Goal: Find specific page/section: Find specific page/section

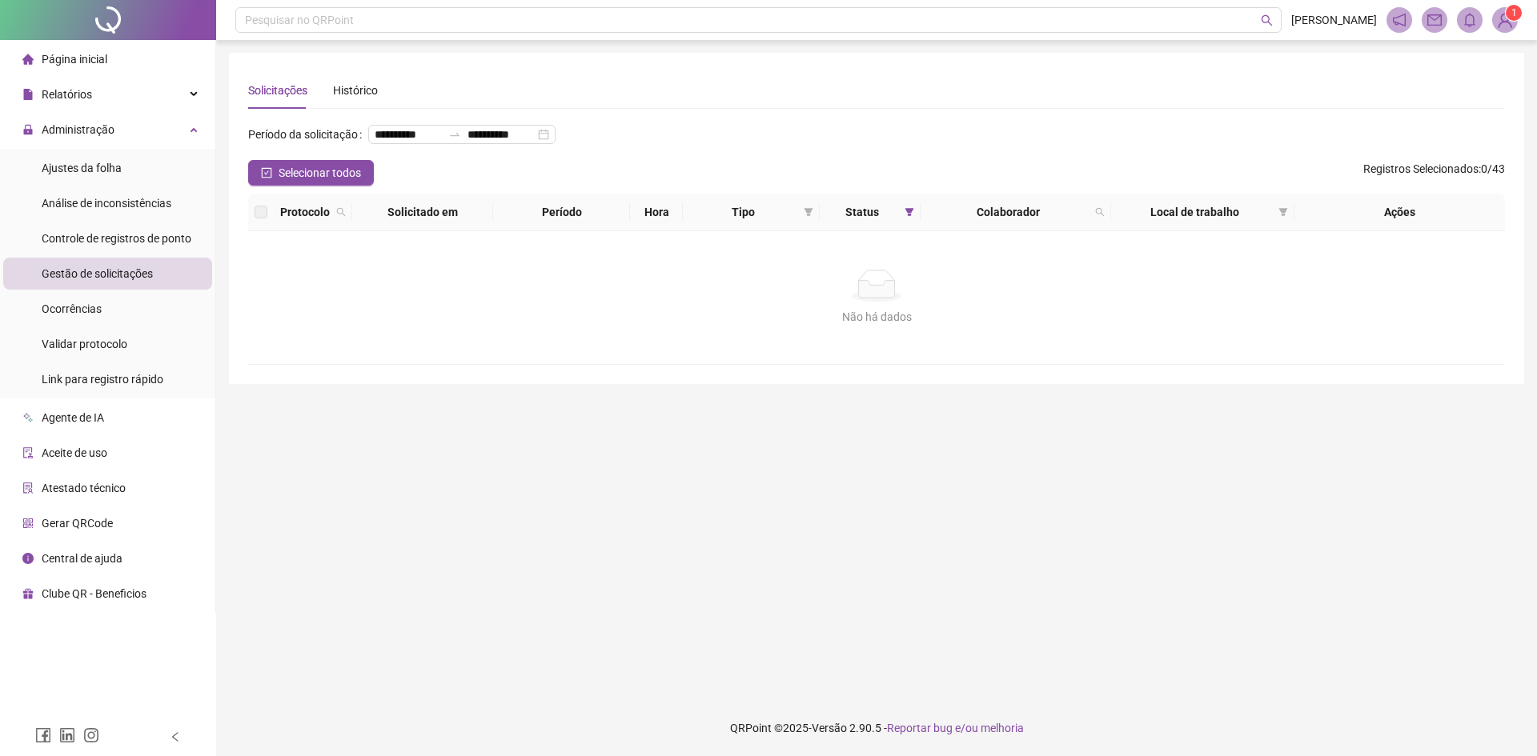
click at [118, 280] on span "Gestão de solicitações" at bounding box center [97, 273] width 111 height 13
click at [142, 236] on span "Controle de registros de ponto" at bounding box center [117, 238] width 150 height 13
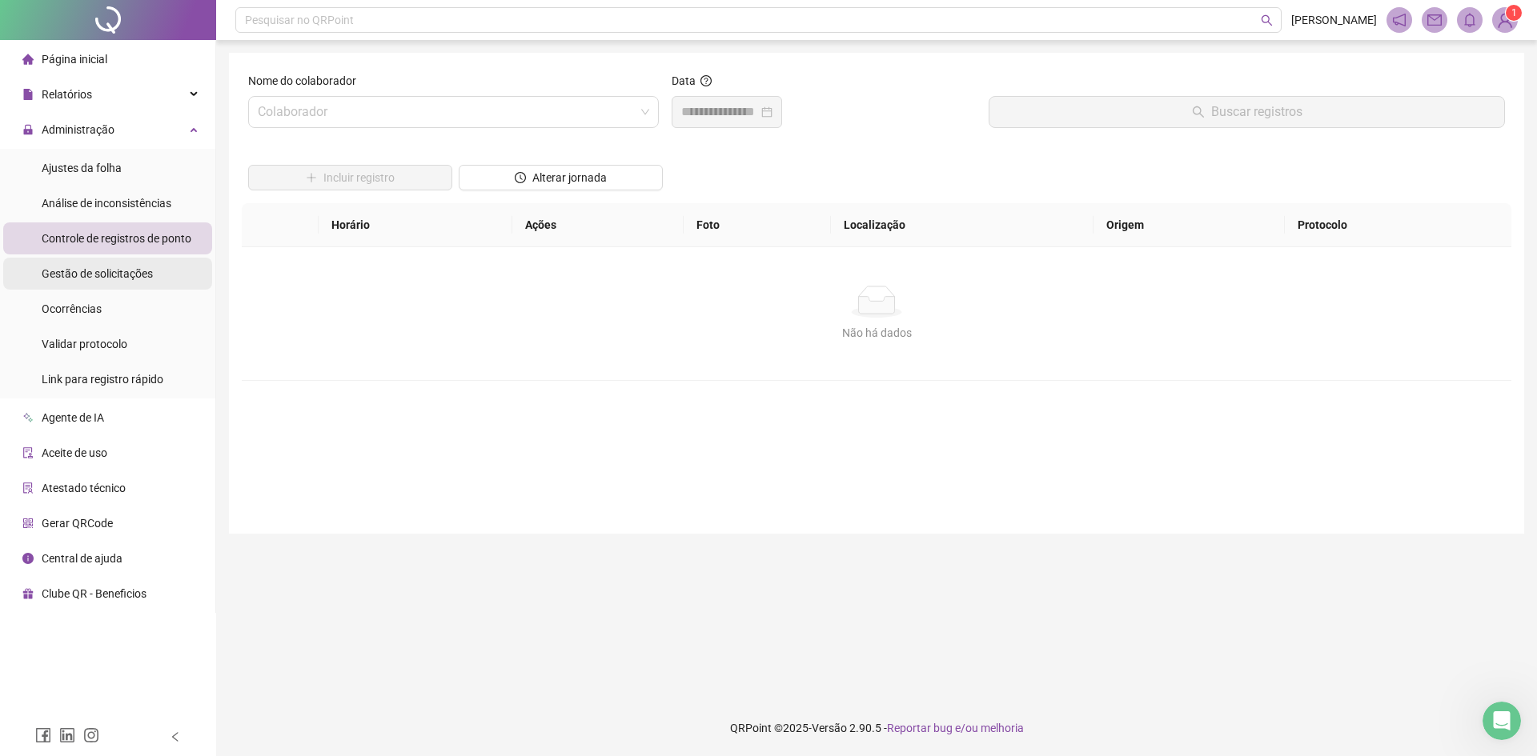
click at [119, 286] on div "Gestão de solicitações" at bounding box center [97, 274] width 111 height 32
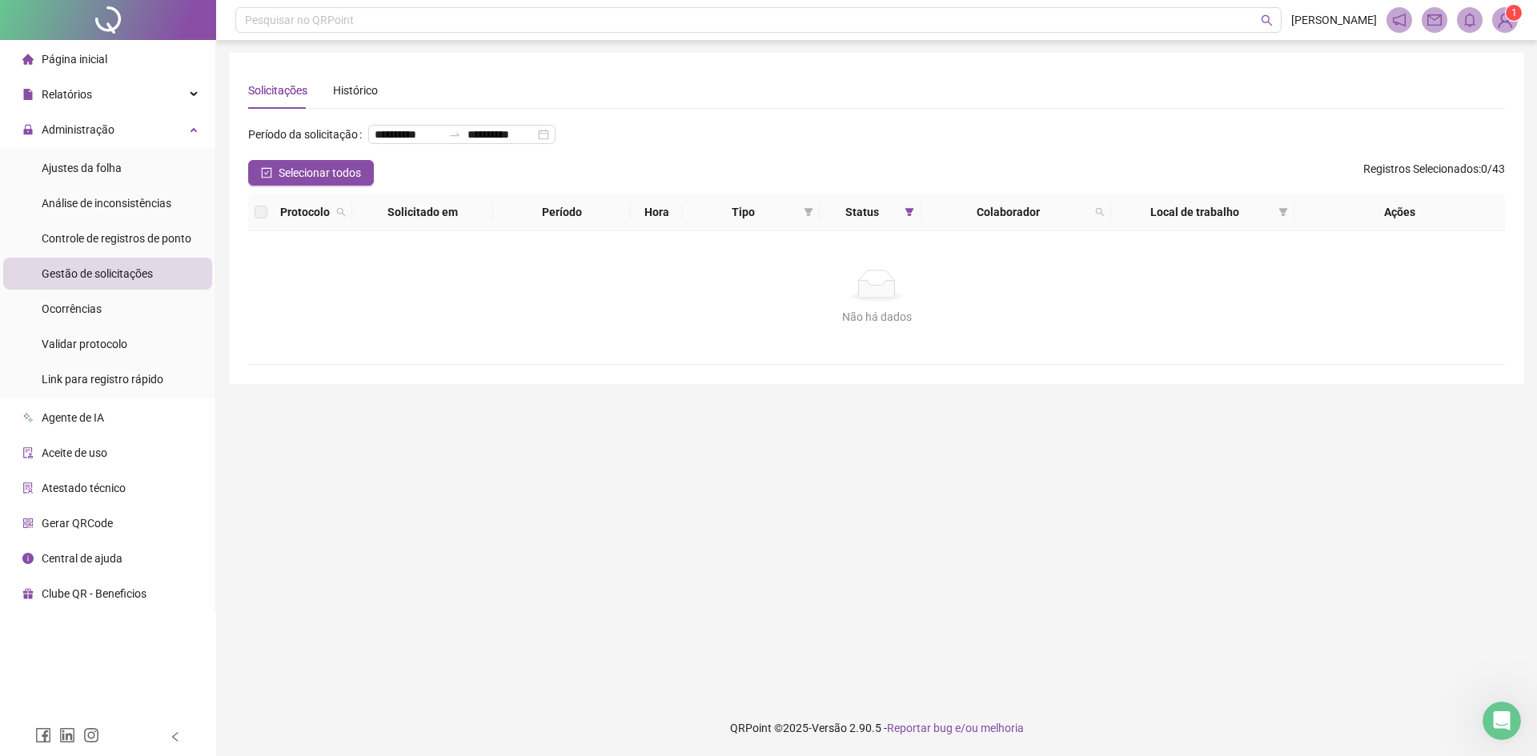
click at [93, 259] on div "Gestão de solicitações" at bounding box center [97, 274] width 111 height 32
click at [110, 275] on span "Gestão de solicitações" at bounding box center [97, 273] width 111 height 13
click at [140, 267] on span "Gestão de solicitações" at bounding box center [97, 273] width 111 height 13
